Goal: Find contact information: Find contact information

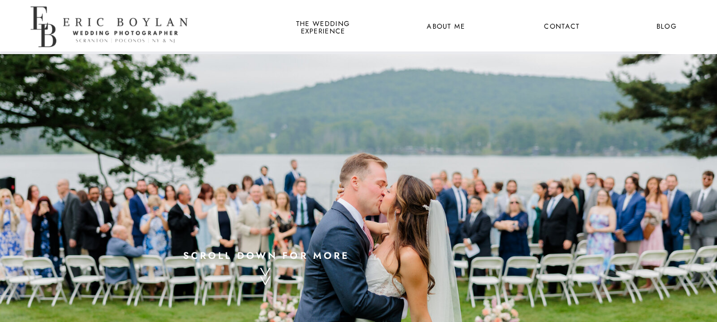
click at [115, 29] on div at bounding box center [112, 26] width 168 height 55
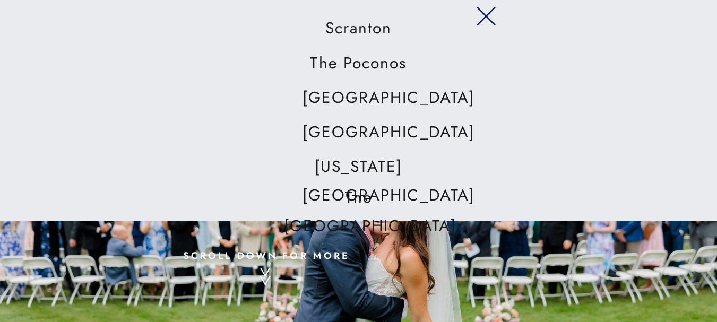
click at [490, 20] on polygon at bounding box center [486, 16] width 19 height 19
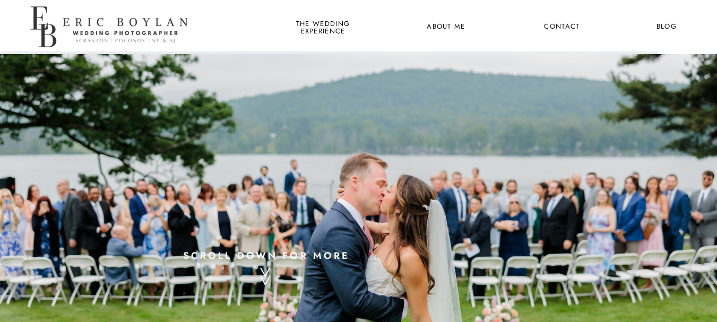
click at [46, 16] on div at bounding box center [112, 26] width 168 height 55
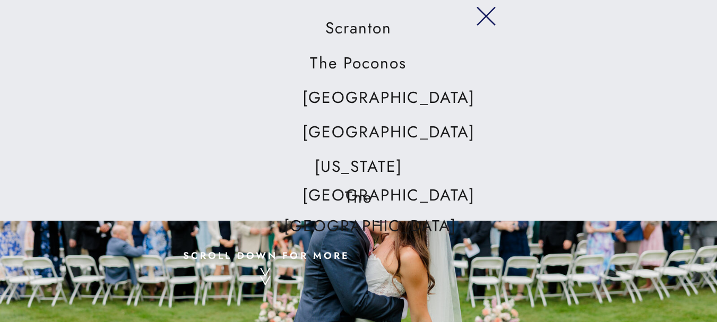
click at [482, 18] on icon at bounding box center [486, 16] width 37 height 32
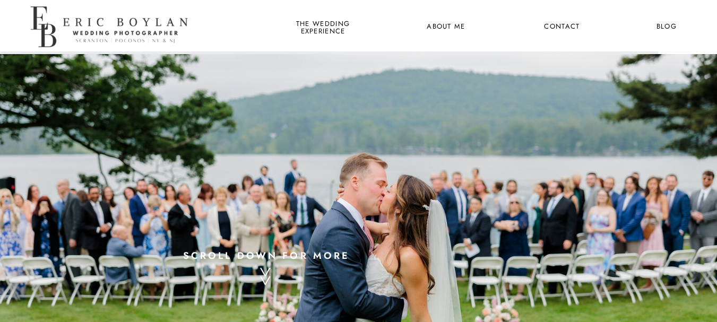
click at [116, 19] on div at bounding box center [112, 26] width 168 height 55
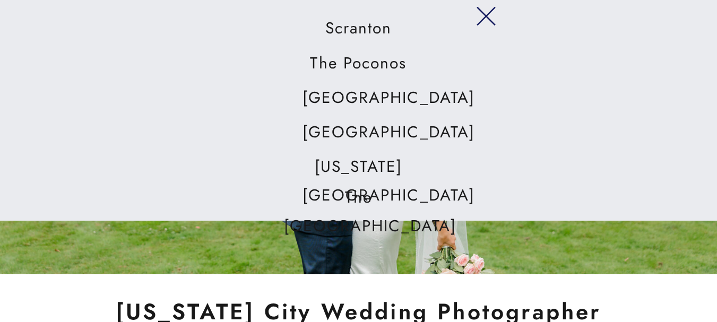
scroll to position [159, 0]
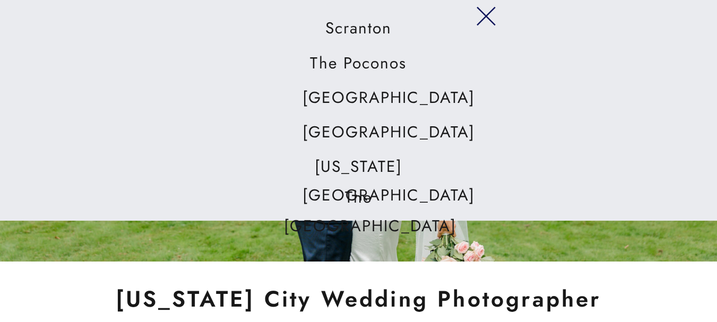
click at [377, 168] on nav "[US_STATE][GEOGRAPHIC_DATA]" at bounding box center [359, 167] width 113 height 30
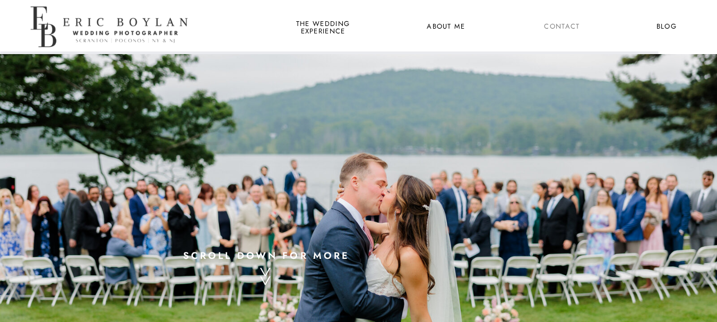
click at [561, 28] on nav "Contact" at bounding box center [562, 27] width 39 height 14
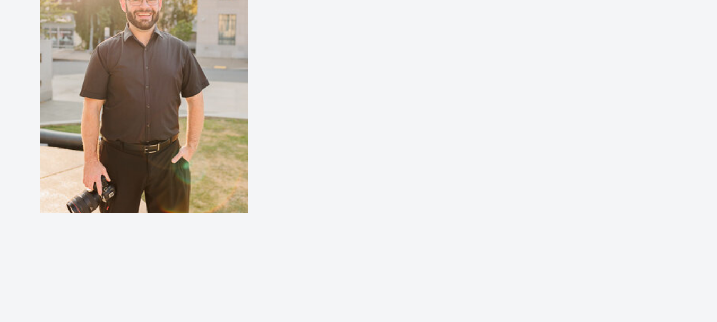
scroll to position [779, 0]
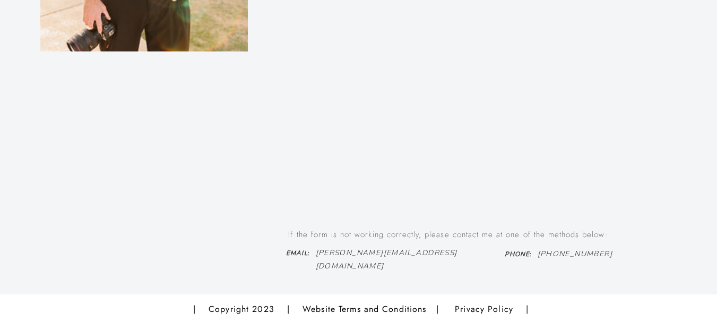
click at [408, 250] on icon "eric@ericboylanphotography.com" at bounding box center [387, 259] width 142 height 23
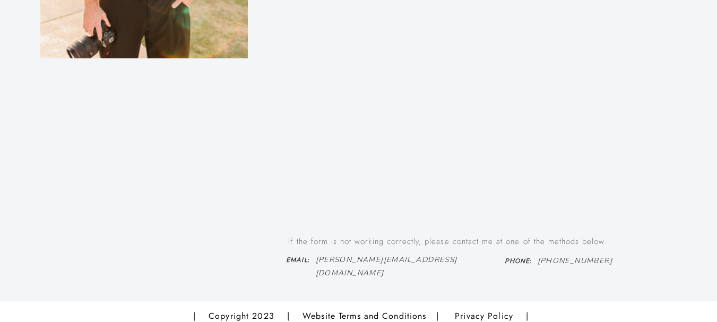
scroll to position [779, 0]
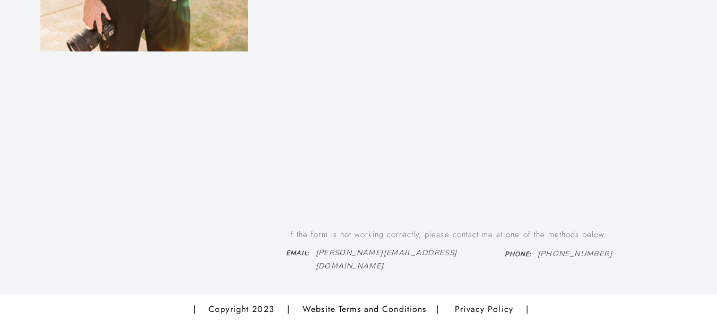
click at [316, 250] on h3 "Email :" at bounding box center [299, 254] width 44 height 13
click at [328, 253] on icon "eric@ericboylanphotography.com" at bounding box center [387, 259] width 142 height 23
click at [459, 253] on p "eric@ericboylanphotography.com" at bounding box center [396, 252] width 161 height 12
drag, startPoint x: 459, startPoint y: 253, endPoint x: 400, endPoint y: 250, distance: 59.0
click at [400, 250] on p "eric@ericboylanphotography.com" at bounding box center [396, 252] width 161 height 12
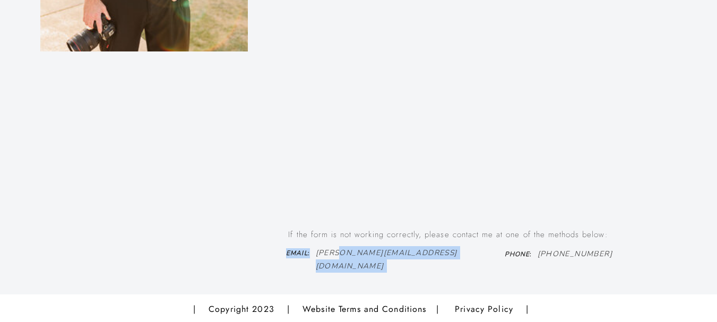
drag, startPoint x: 316, startPoint y: 252, endPoint x: 339, endPoint y: 254, distance: 23.5
click at [316, 252] on h3 "Email :" at bounding box center [299, 254] width 44 height 13
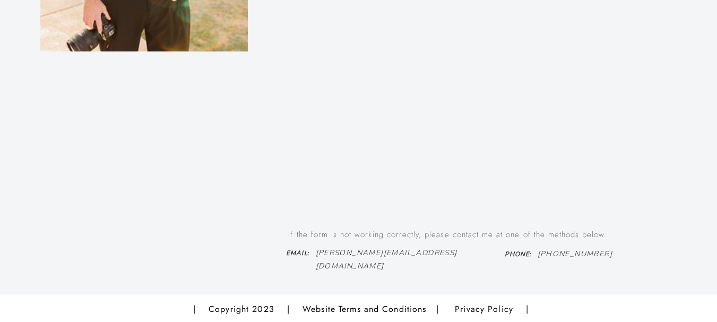
click at [319, 251] on h3 "Email :" at bounding box center [299, 254] width 44 height 13
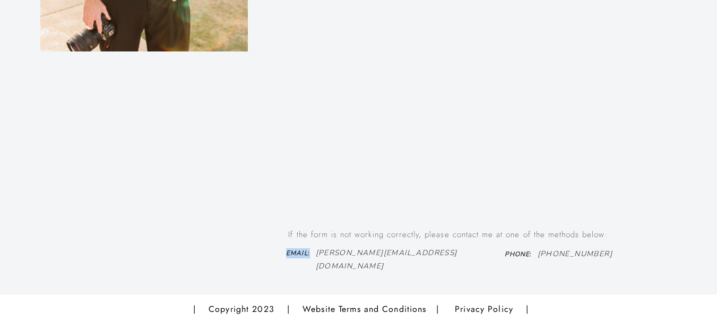
click at [319, 251] on h3 "Email :" at bounding box center [299, 254] width 44 height 13
click at [338, 251] on icon "eric@ericboylanphotography.com" at bounding box center [387, 259] width 142 height 23
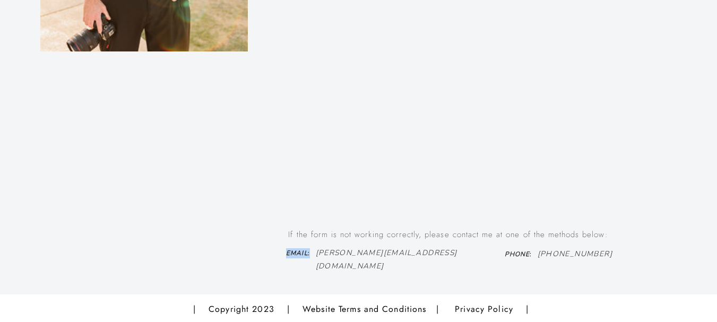
click at [338, 251] on icon "eric@ericboylanphotography.com" at bounding box center [387, 259] width 142 height 23
click at [388, 249] on icon "eric@ericboylanphotography.com" at bounding box center [387, 259] width 142 height 23
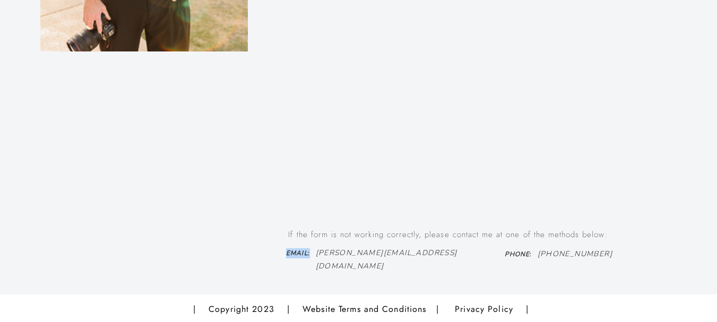
click at [388, 249] on icon "eric@ericboylanphotography.com" at bounding box center [387, 259] width 142 height 23
drag, startPoint x: 408, startPoint y: 250, endPoint x: 335, endPoint y: 240, distance: 74.0
drag, startPoint x: 335, startPoint y: 240, endPoint x: 360, endPoint y: 252, distance: 27.8
drag, startPoint x: 360, startPoint y: 252, endPoint x: 327, endPoint y: 251, distance: 33.5
click at [327, 251] on icon "eric@ericboylanphotography.com" at bounding box center [387, 259] width 142 height 23
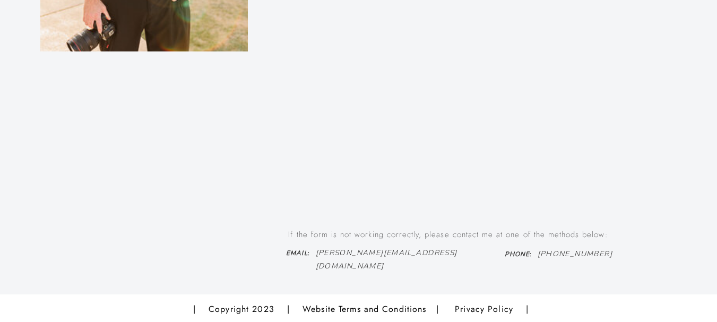
click at [327, 251] on icon "eric@ericboylanphotography.com" at bounding box center [387, 259] width 142 height 23
drag, startPoint x: 281, startPoint y: 254, endPoint x: 353, endPoint y: 253, distance: 71.7
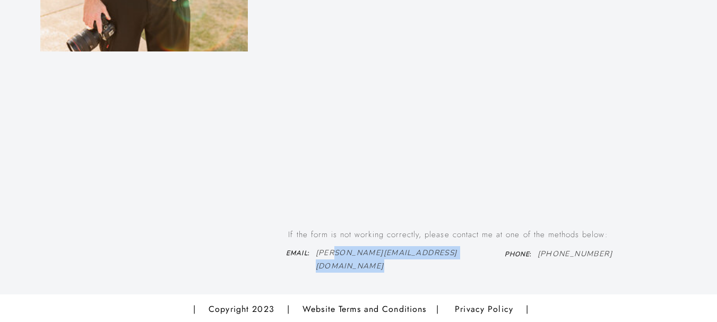
click at [322, 250] on icon "eric@ericboylanphotography.com" at bounding box center [387, 259] width 142 height 23
copy icon "@ericboylanphotography.com"
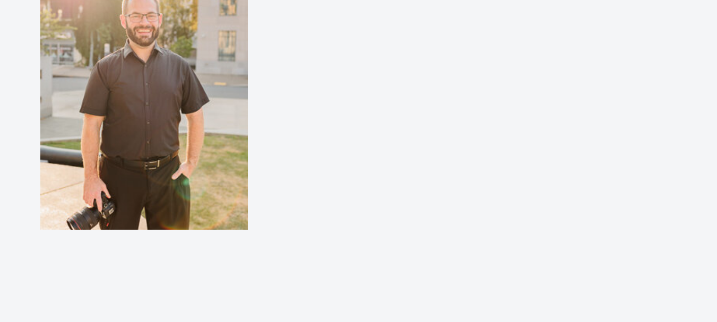
scroll to position [461, 0]
